Goal: Find specific page/section: Find specific page/section

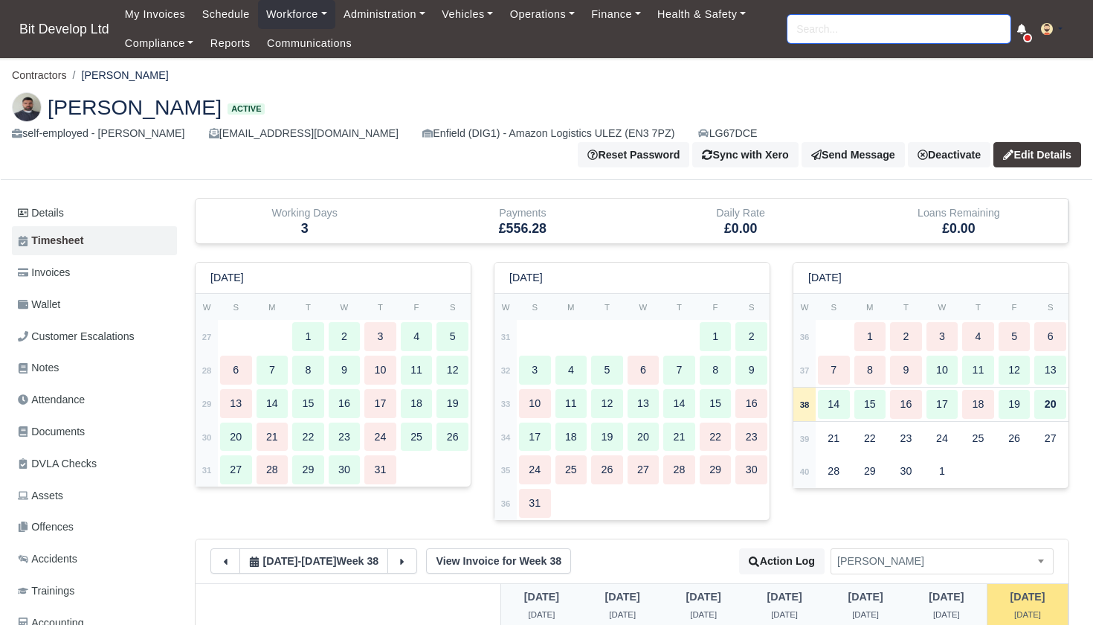
click at [866, 31] on input "search" at bounding box center [899, 29] width 223 height 28
type input "naya"
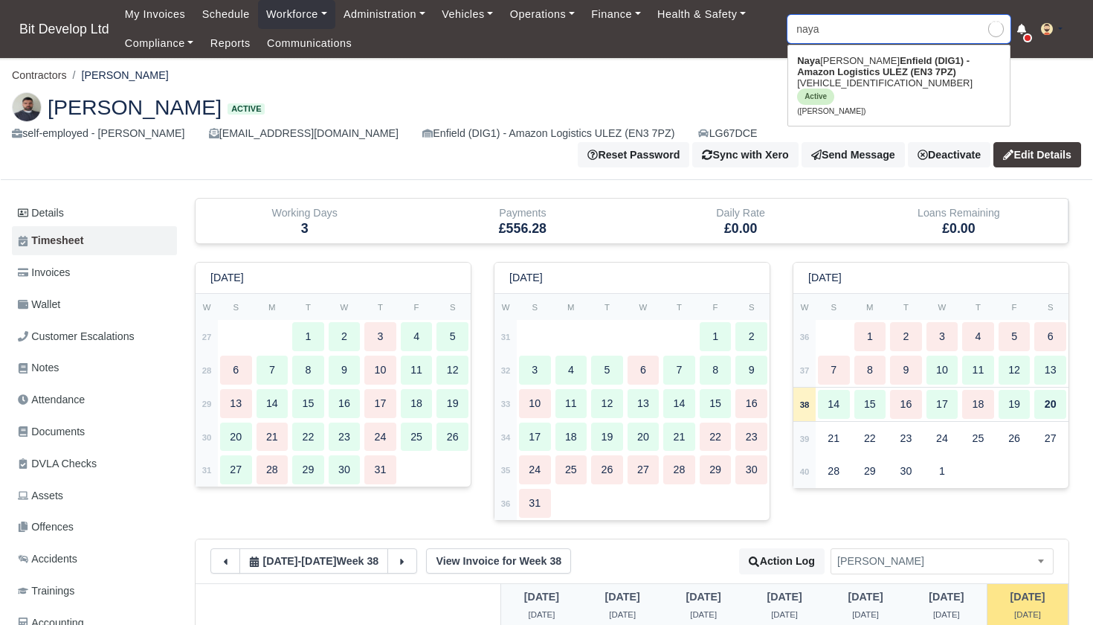
type input "nayara Silvestre"
click at [860, 86] on link "Naya ra Silvestre Enfield (DIG1) - Amazon Logistics ULEZ (EN3 7PZ) VF3YDBPFCNG0…" at bounding box center [899, 85] width 222 height 73
type input "[PERSON_NAME]"
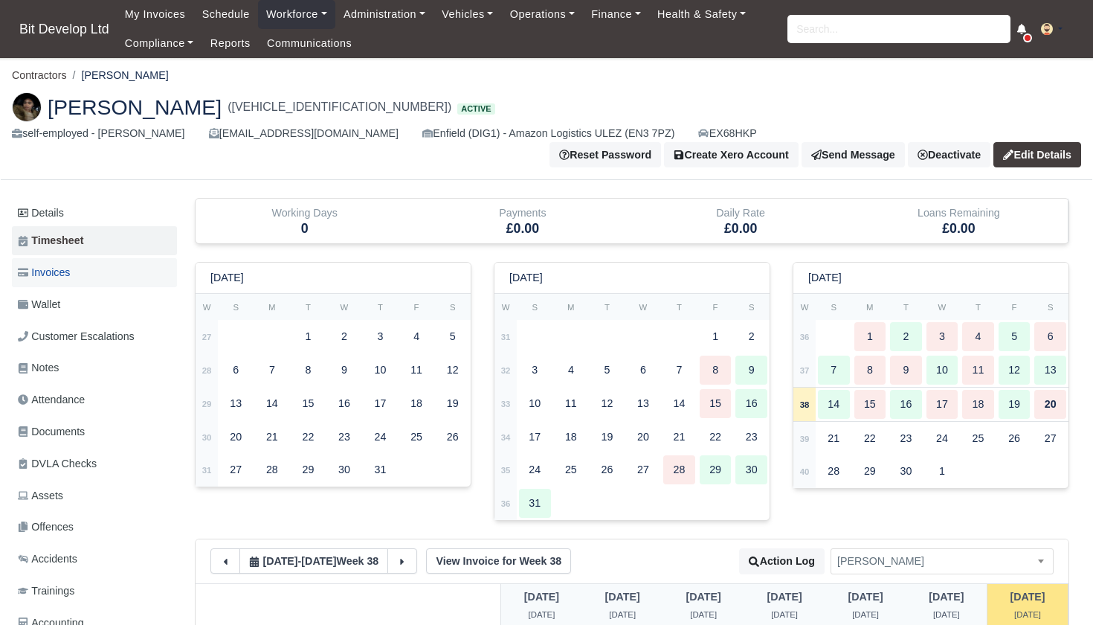
click at [67, 264] on span "Invoices" at bounding box center [44, 272] width 52 height 17
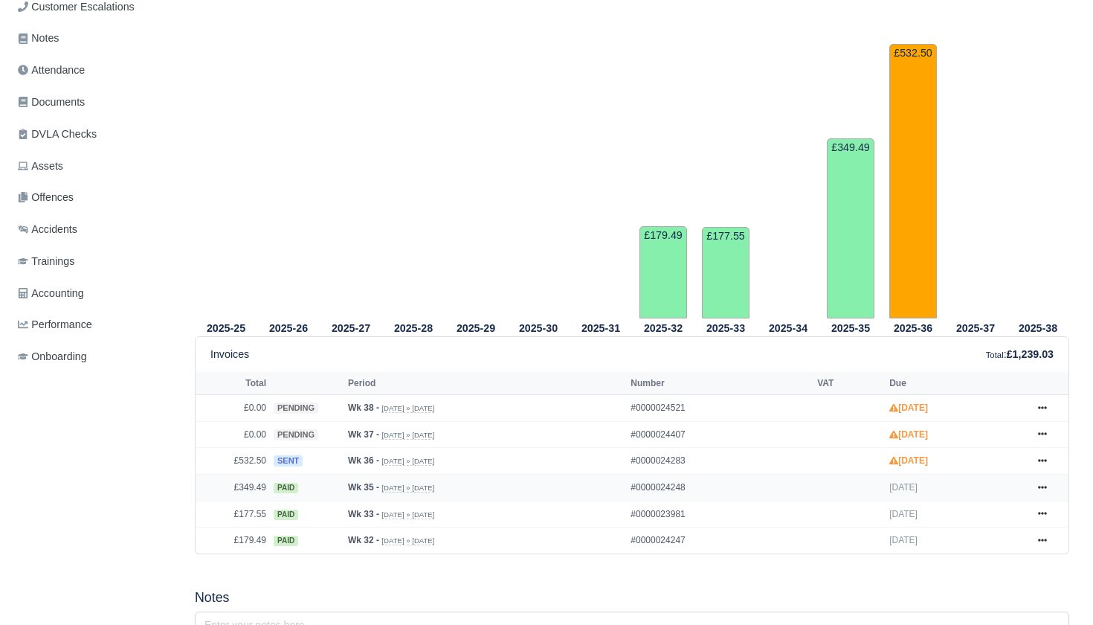
scroll to position [329, 0]
click at [1045, 462] on icon at bounding box center [1042, 461] width 9 height 3
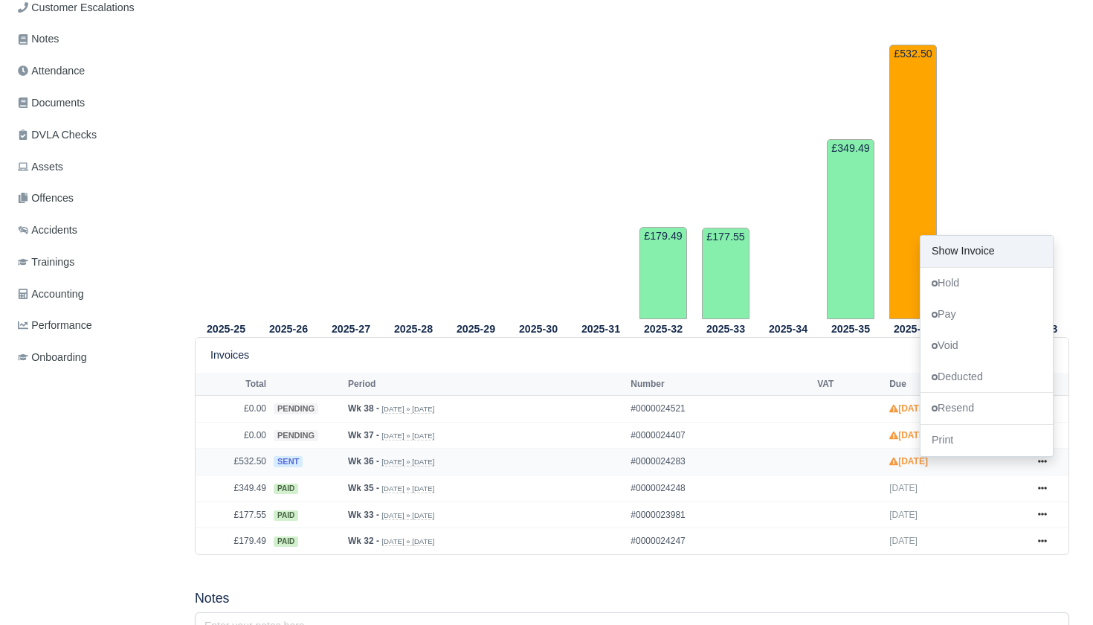
click at [987, 248] on link "Show Invoice" at bounding box center [987, 251] width 132 height 31
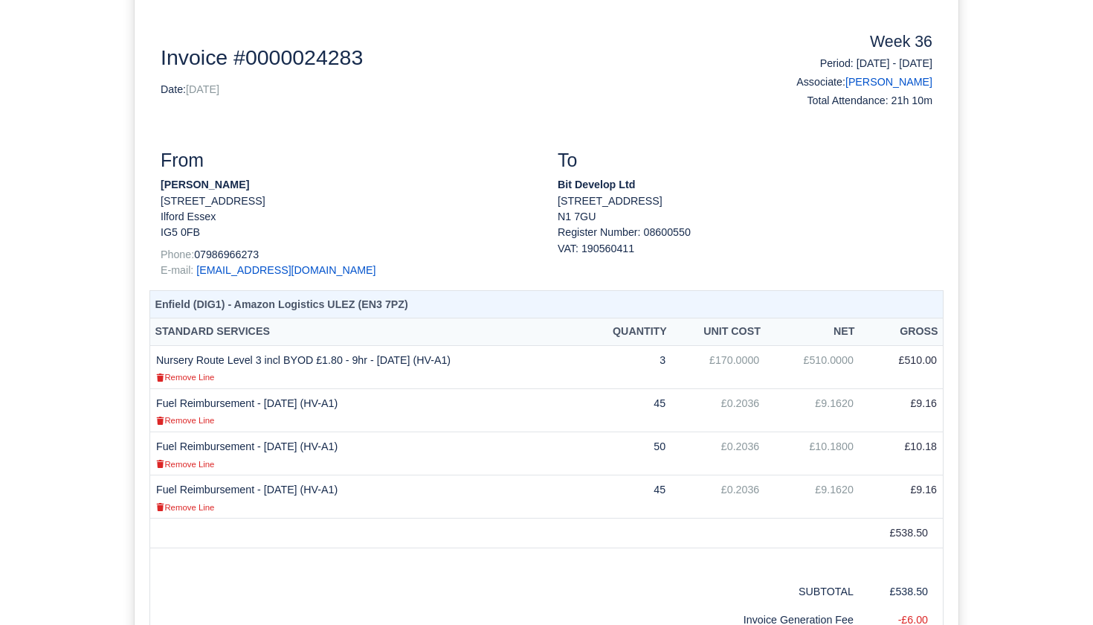
scroll to position [218, 0]
